Goal: Task Accomplishment & Management: Manage account settings

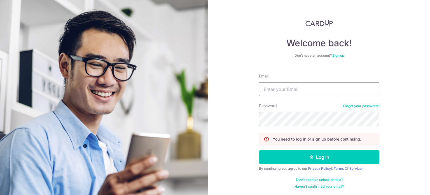
click at [329, 88] on input "Email" at bounding box center [319, 89] width 120 height 14
type input "[EMAIL_ADDRESS][DOMAIN_NAME]"
click at [259, 150] on button "Log in" at bounding box center [319, 157] width 120 height 14
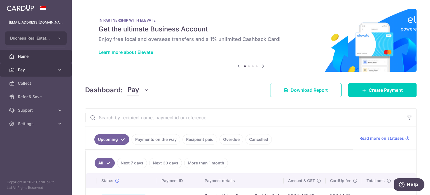
click at [40, 68] on span "Pay" at bounding box center [36, 70] width 37 height 6
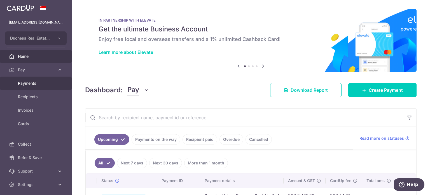
click at [29, 80] on span "Payments" at bounding box center [36, 83] width 37 height 6
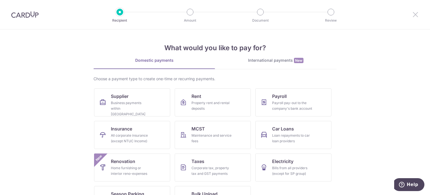
click at [418, 14] on icon at bounding box center [415, 14] width 7 height 7
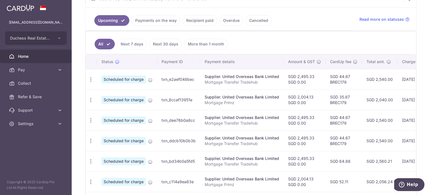
scroll to position [0, 93]
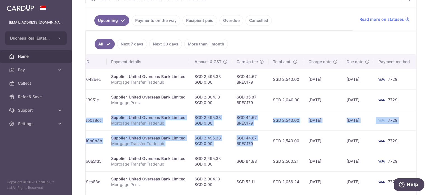
drag, startPoint x: 151, startPoint y: 124, endPoint x: 259, endPoint y: 141, distance: 109.4
click at [259, 141] on tbody "Update payment Cancel payment Scheduled for charge txn_e2aef048bec Supplier. Un…" at bounding box center [204, 171] width 424 height 204
click at [209, 113] on td "SGD 2,495.33 SGD 0.00" at bounding box center [211, 120] width 42 height 20
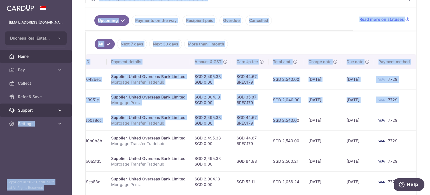
scroll to position [0, 0]
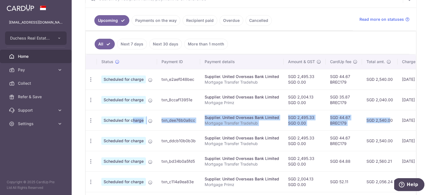
drag, startPoint x: 284, startPoint y: 113, endPoint x: 124, endPoint y: 115, distance: 160.4
click at [124, 115] on tr "Update payment Cancel payment Scheduled for charge txn_dee76b0a8cc Supplier. Un…" at bounding box center [298, 120] width 424 height 20
click at [89, 118] on icon "button" at bounding box center [91, 120] width 6 height 6
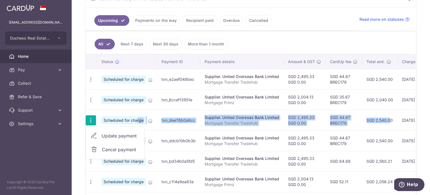
click at [109, 132] on span "Update payment" at bounding box center [121, 135] width 38 height 7
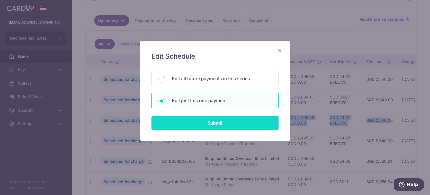
click at [207, 123] on input "Submit" at bounding box center [214, 123] width 127 height 14
radio input "true"
type input "2,495.33"
type input "0.00"
type input "06/10/2025"
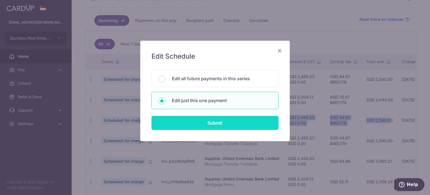
type input "Mortgage Transfer Tradehub"
type input "Tradehub 04140"
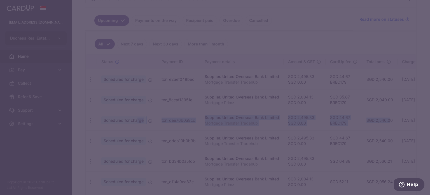
type input "BREC179"
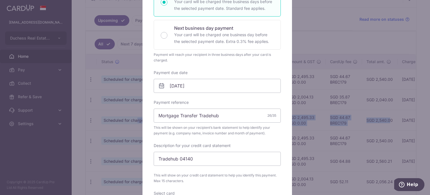
scroll to position [140, 0]
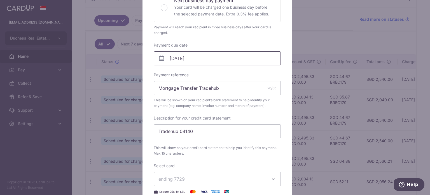
click at [169, 59] on input "06/10/2025" at bounding box center [217, 58] width 127 height 14
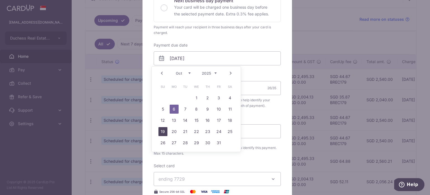
click at [158, 133] on link "19" at bounding box center [162, 131] width 9 height 9
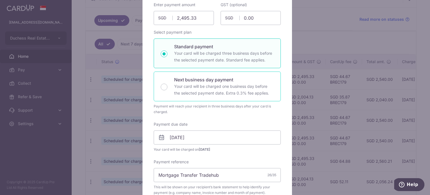
scroll to position [56, 0]
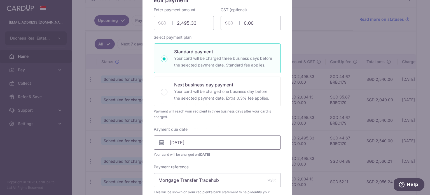
click at [183, 141] on input "19/10/2025" at bounding box center [217, 142] width 127 height 14
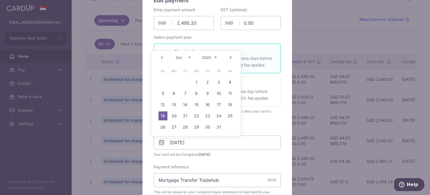
click at [187, 58] on select "Sep Oct Nov Dec" at bounding box center [183, 57] width 15 height 4
click at [214, 106] on td "19" at bounding box center [218, 104] width 11 height 11
type input "[DATE]"
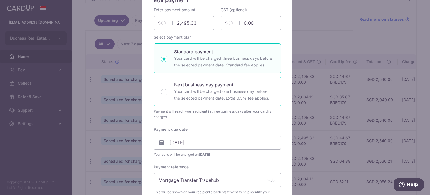
click at [219, 105] on div "Next business day payment Your card will be charged one business day before the…" at bounding box center [217, 91] width 127 height 30
radio input "false"
radio input "true"
click at [216, 59] on p "Your card will be charged three business days before the selected payment date.…" at bounding box center [224, 61] width 100 height 13
click at [167, 59] on input "Standard payment Your card will be charged three business days before the selec…" at bounding box center [164, 58] width 7 height 7
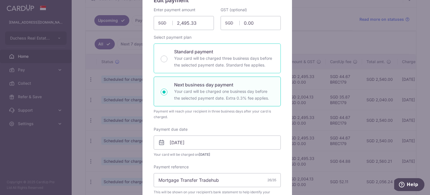
radio input "true"
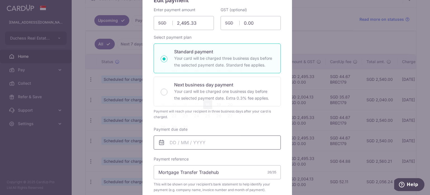
click at [163, 140] on input "Payment due date" at bounding box center [217, 142] width 127 height 14
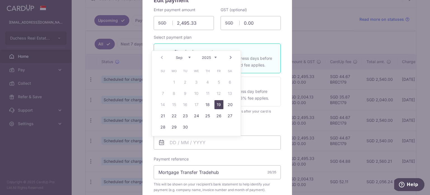
click at [219, 105] on link "19" at bounding box center [218, 104] width 9 height 9
type input "[DATE]"
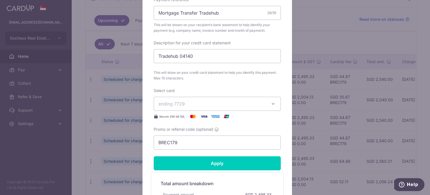
scroll to position [224, 0]
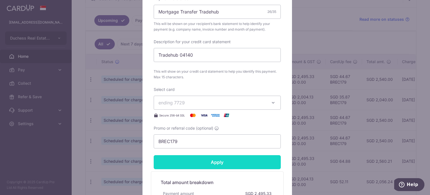
click at [193, 165] on input "Apply" at bounding box center [217, 162] width 127 height 14
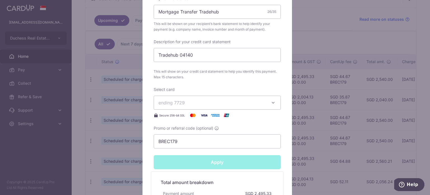
type input "Successfully Applied"
click at [39, 174] on div "Edit payment By clicking apply, you will make changes to all payments to United…" at bounding box center [215, 97] width 430 height 195
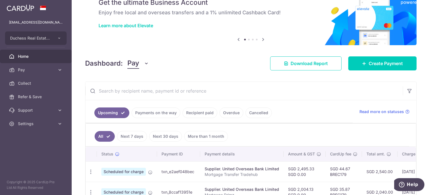
scroll to position [112, 0]
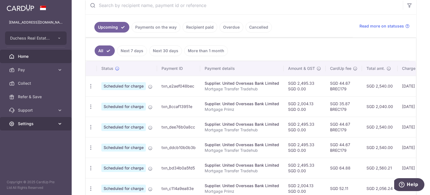
click at [18, 126] on link "Settings" at bounding box center [36, 123] width 72 height 13
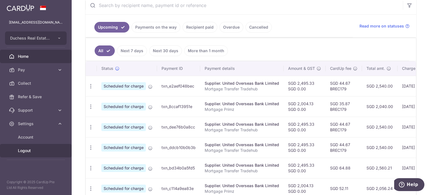
click at [13, 149] on link "Logout" at bounding box center [36, 150] width 72 height 13
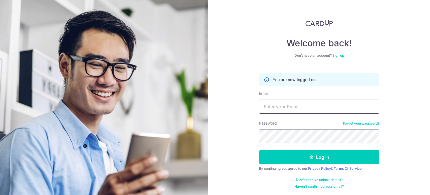
click at [280, 110] on input "Email" at bounding box center [319, 106] width 120 height 14
click at [301, 109] on input "[EMAIL_ADDRESS][DOMAIN_NAME]" at bounding box center [319, 106] width 120 height 14
type input "benjamincheongkw1993@gmail.com"
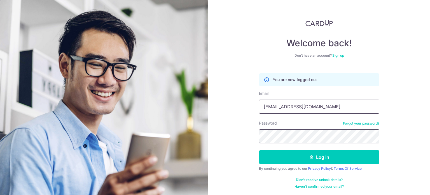
click at [259, 150] on button "Log in" at bounding box center [319, 157] width 120 height 14
